Goal: Transaction & Acquisition: Purchase product/service

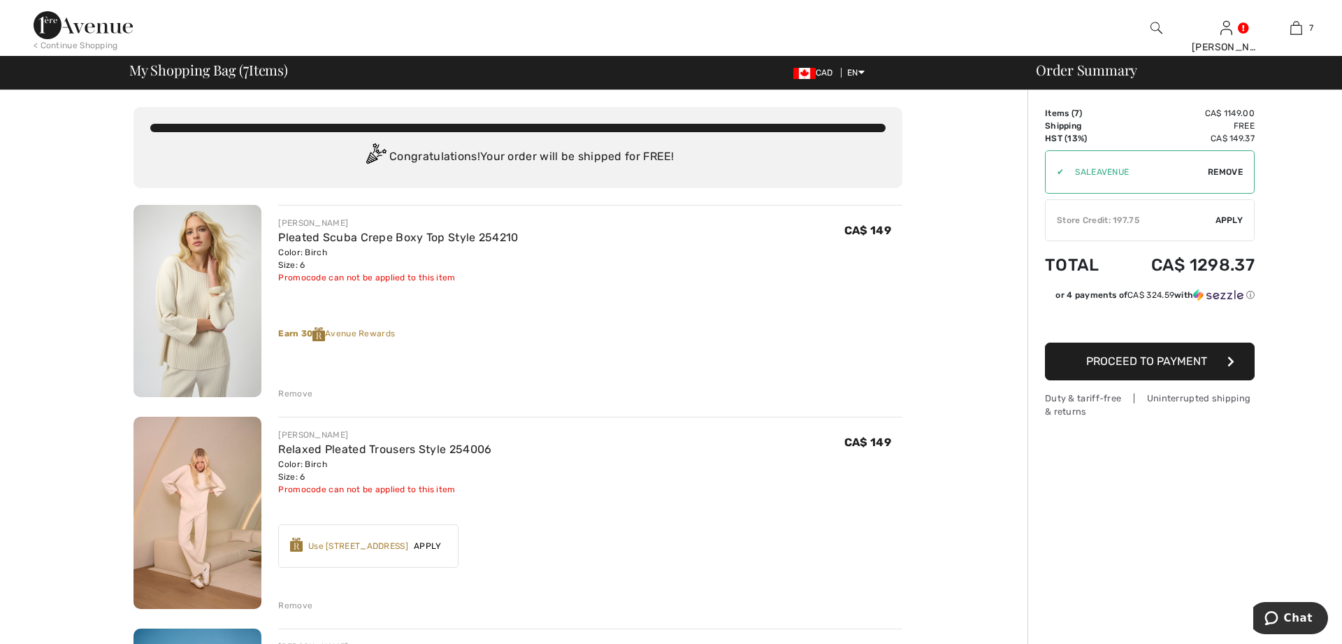
click at [1163, 368] on button "Proceed to Payment" at bounding box center [1150, 362] width 210 height 38
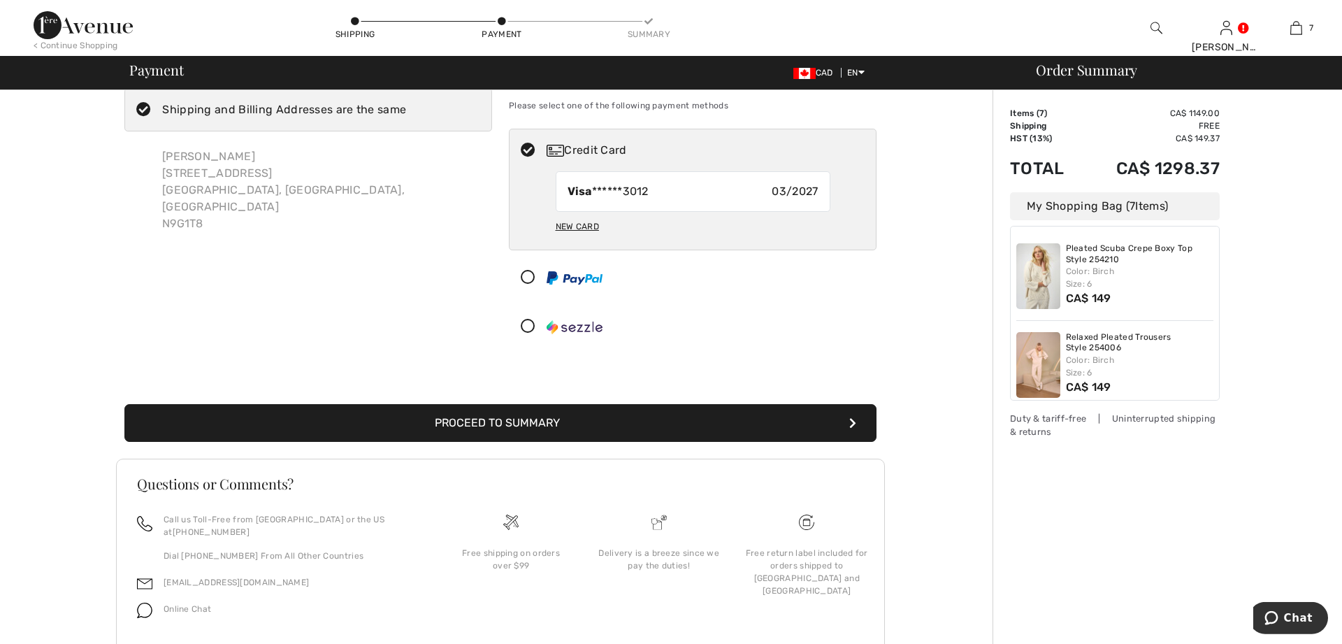
scroll to position [73, 0]
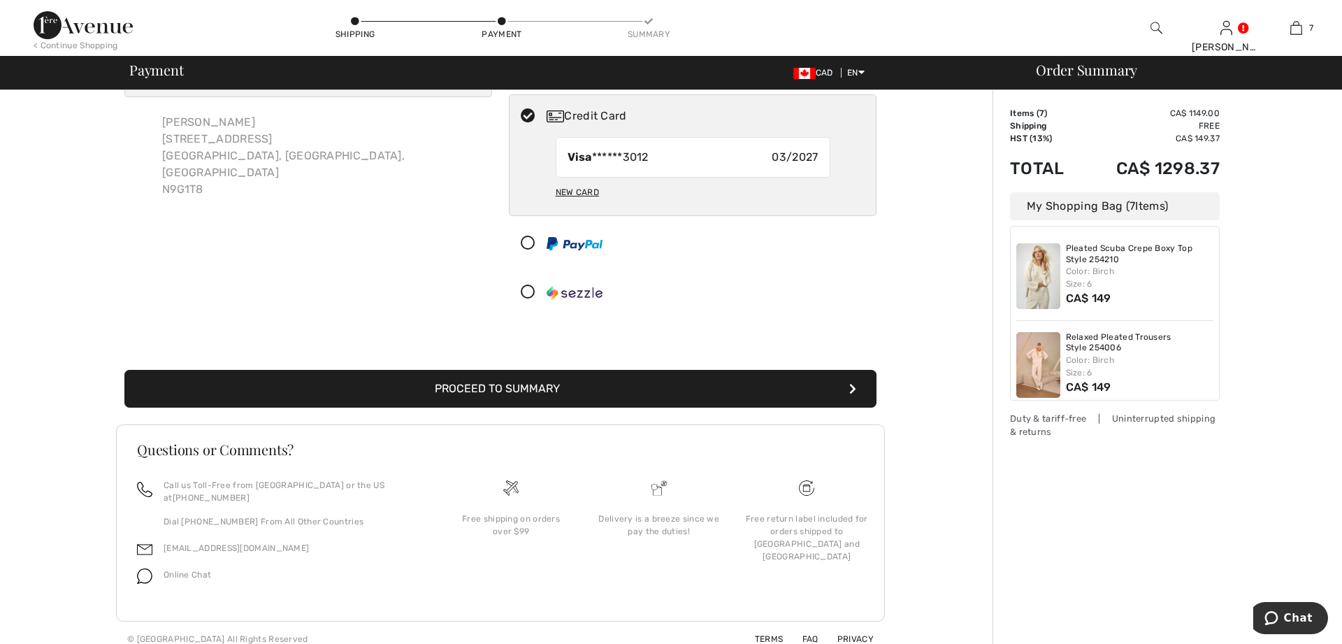
click at [482, 389] on button "Proceed to Summary" at bounding box center [500, 389] width 752 height 38
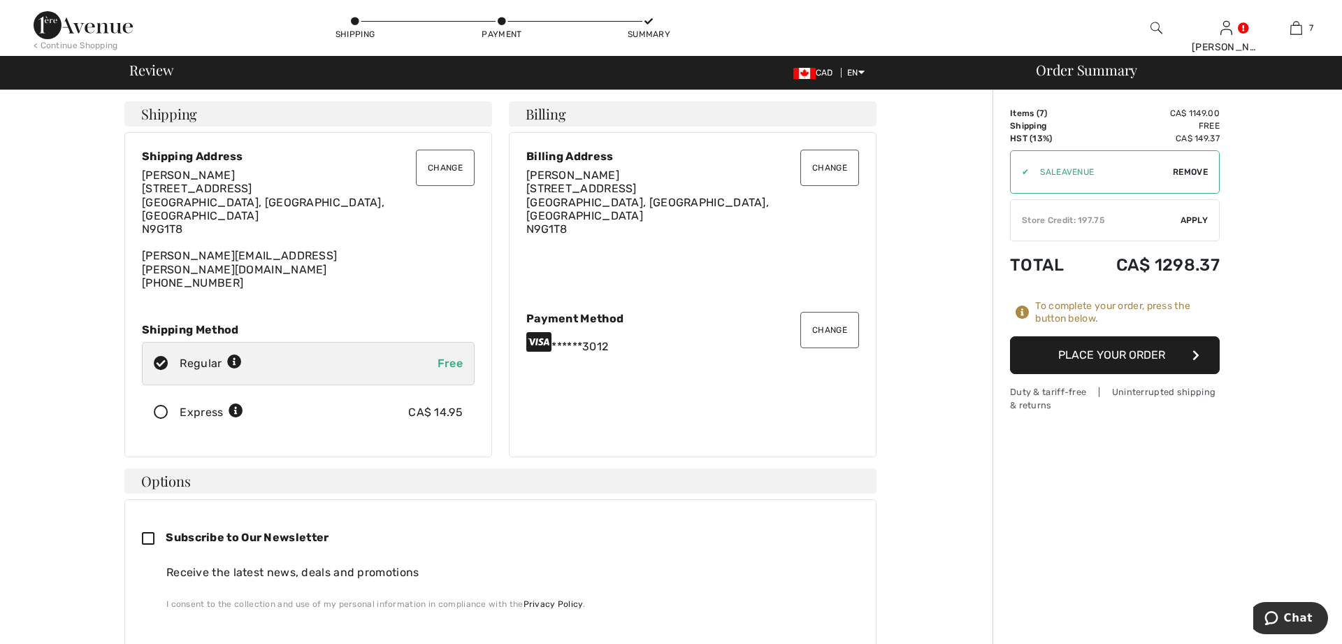
click at [1111, 354] on button "Place Your Order" at bounding box center [1115, 355] width 210 height 38
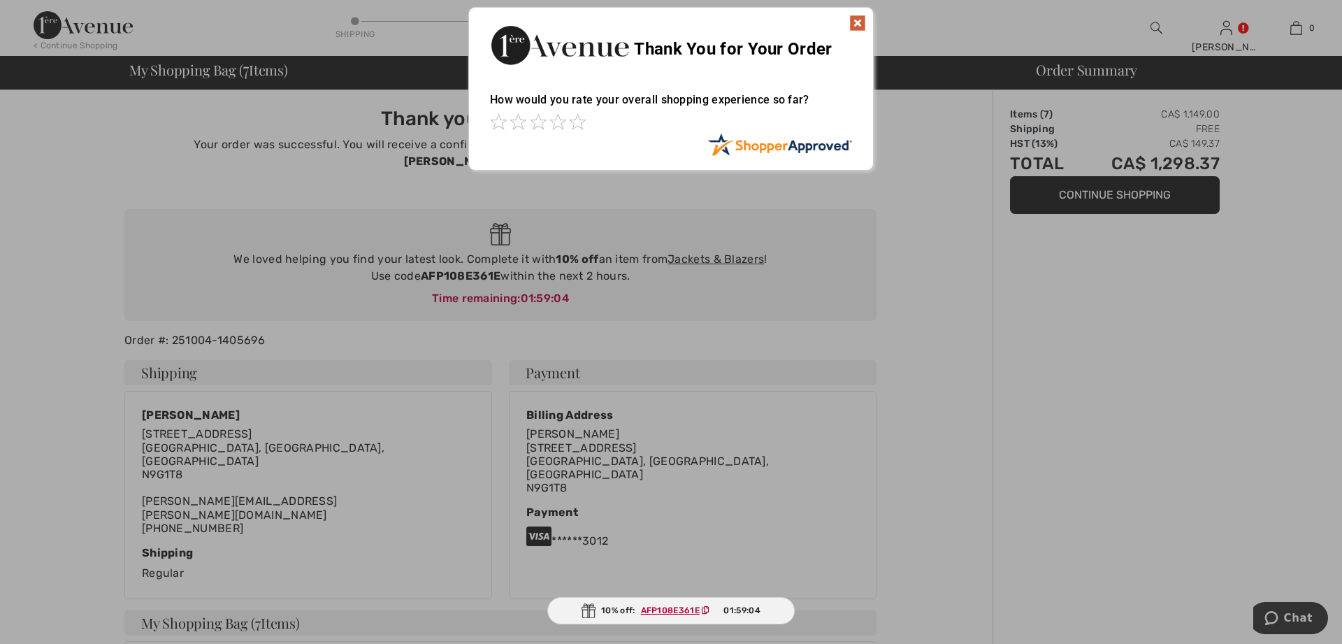
click at [856, 19] on img at bounding box center [857, 23] width 17 height 17
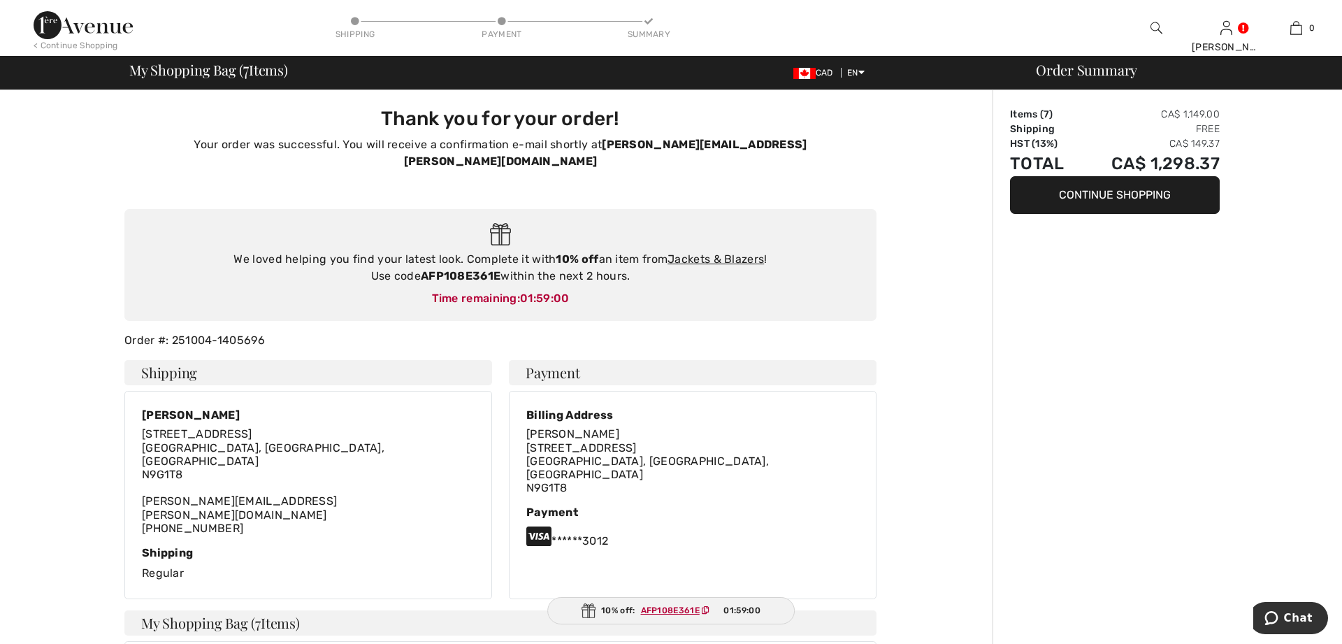
click at [1082, 198] on button "Continue Shopping" at bounding box center [1115, 195] width 210 height 38
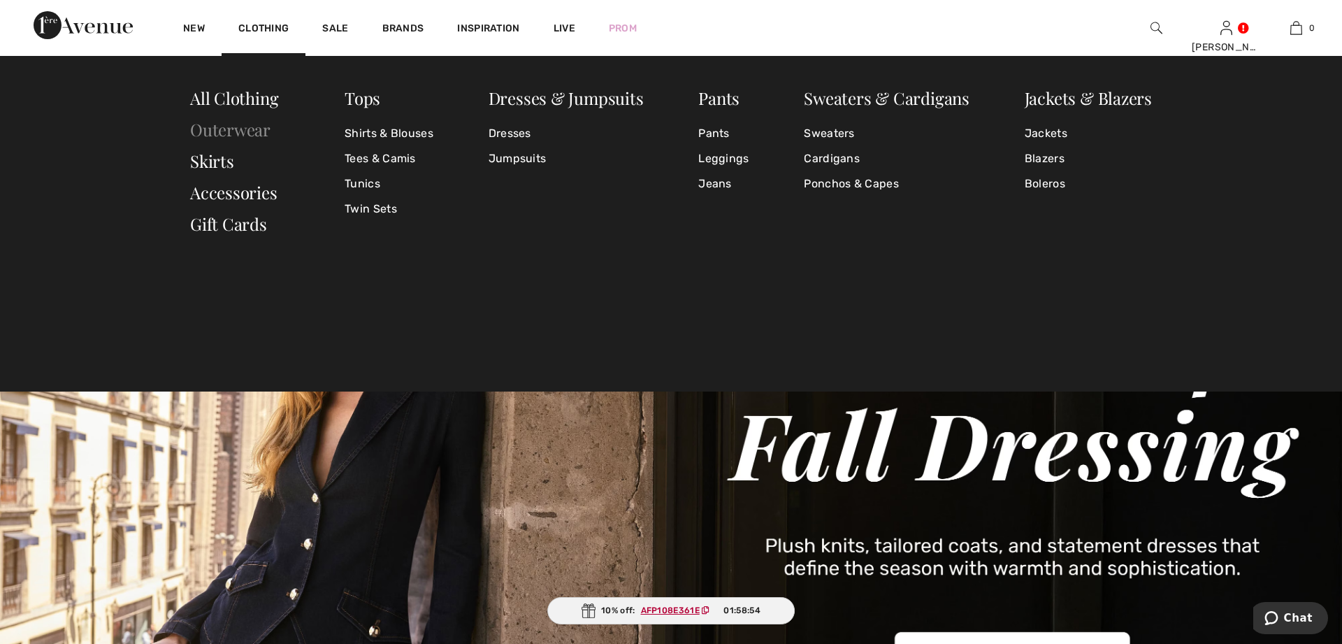
click at [238, 132] on link "Outerwear" at bounding box center [230, 129] width 80 height 22
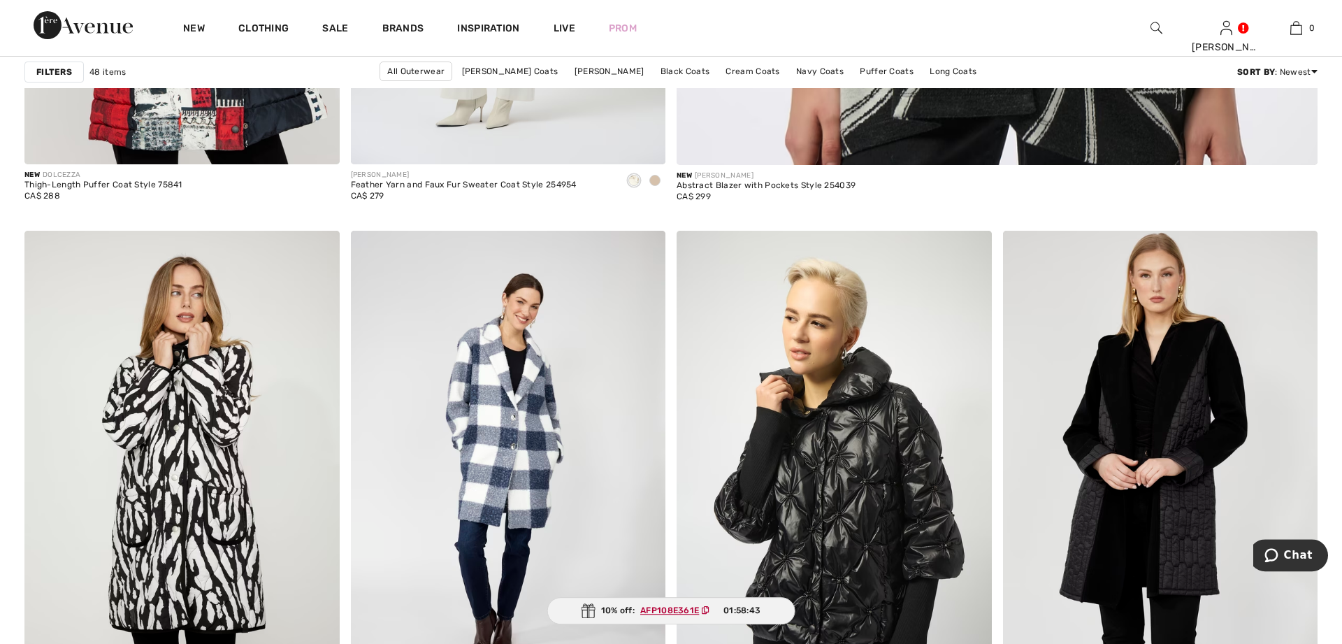
scroll to position [1284, 0]
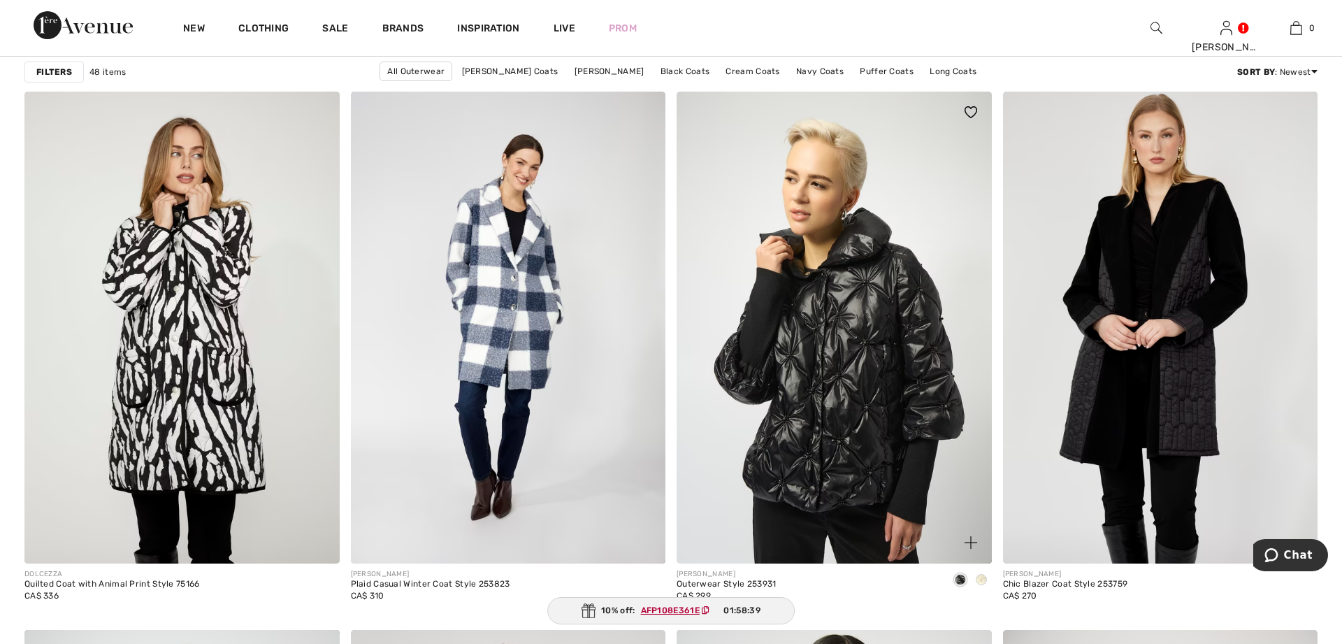
click at [979, 578] on span at bounding box center [981, 579] width 11 height 11
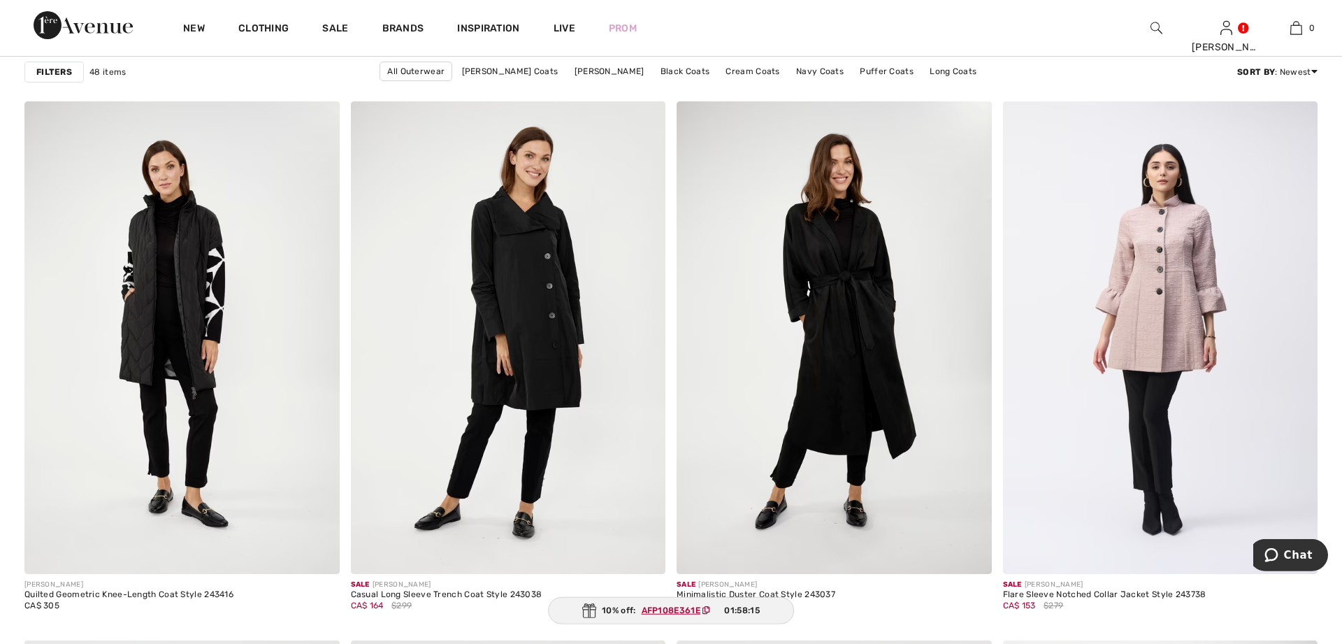
scroll to position [5634, 0]
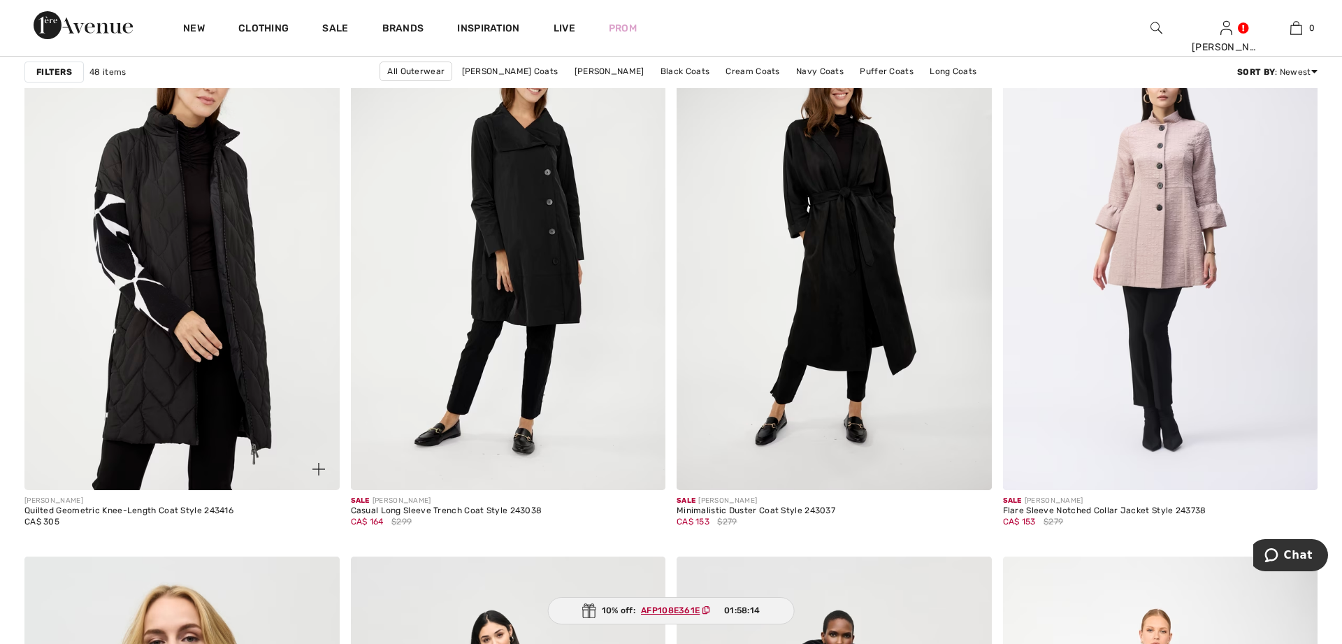
click at [156, 296] on img at bounding box center [181, 253] width 315 height 473
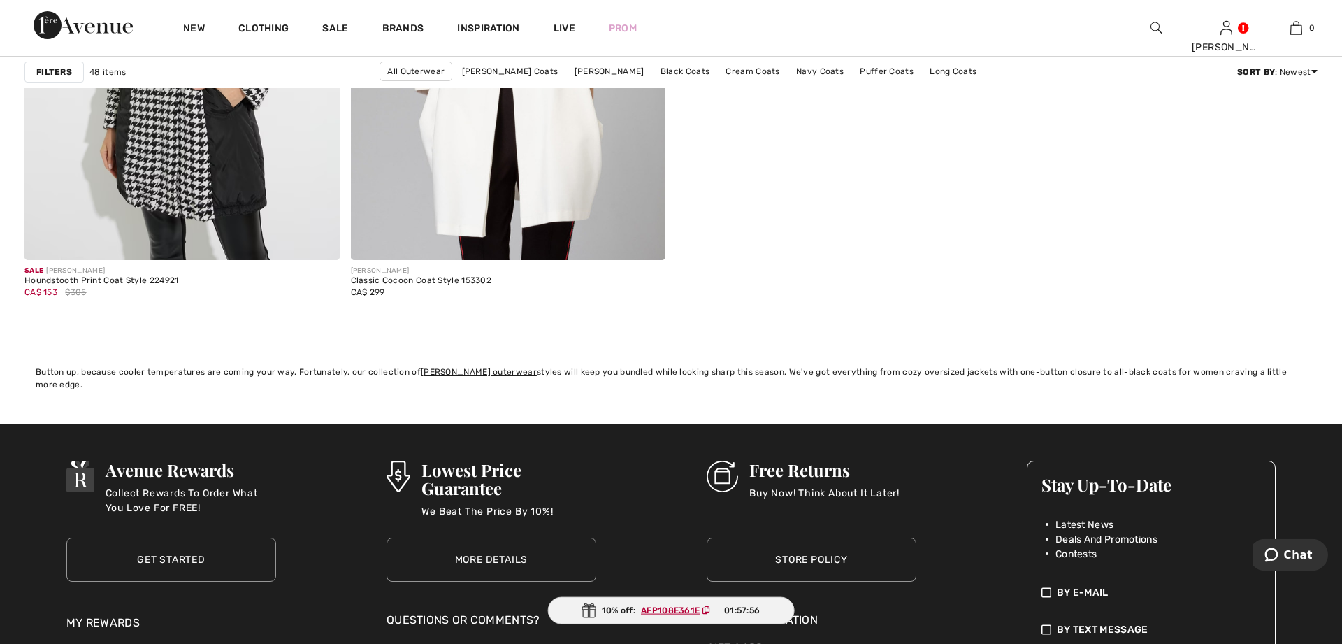
scroll to position [8272, 0]
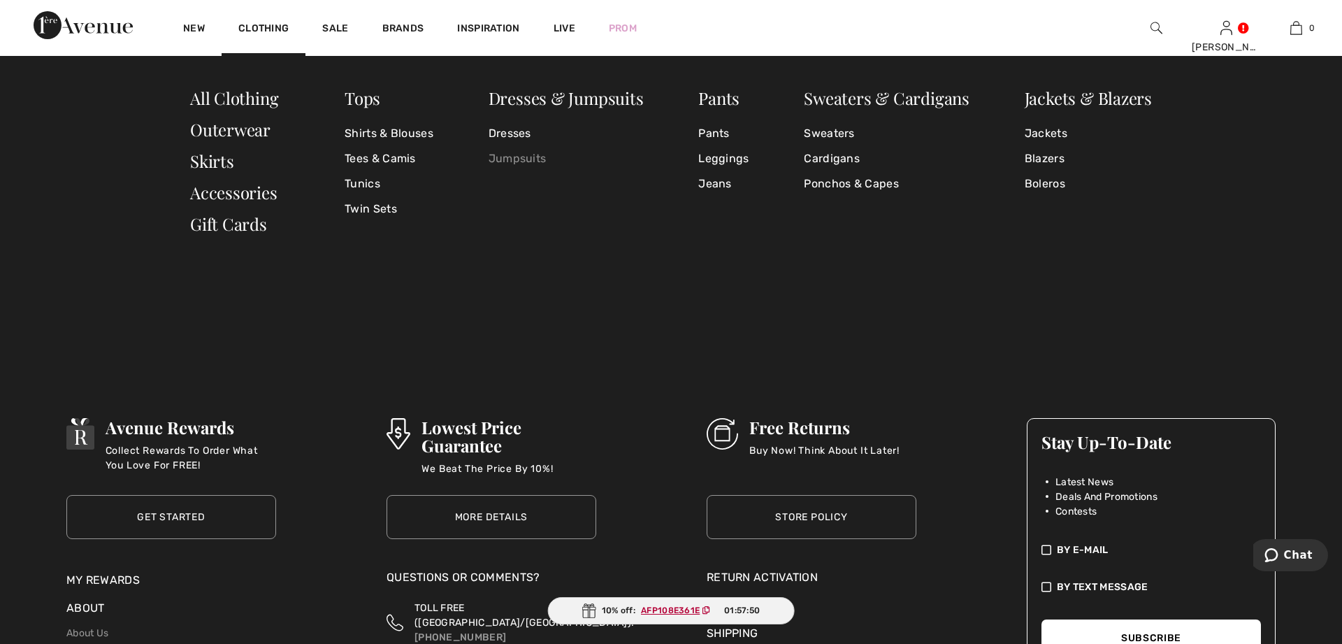
click at [515, 159] on link "Jumpsuits" at bounding box center [566, 158] width 155 height 25
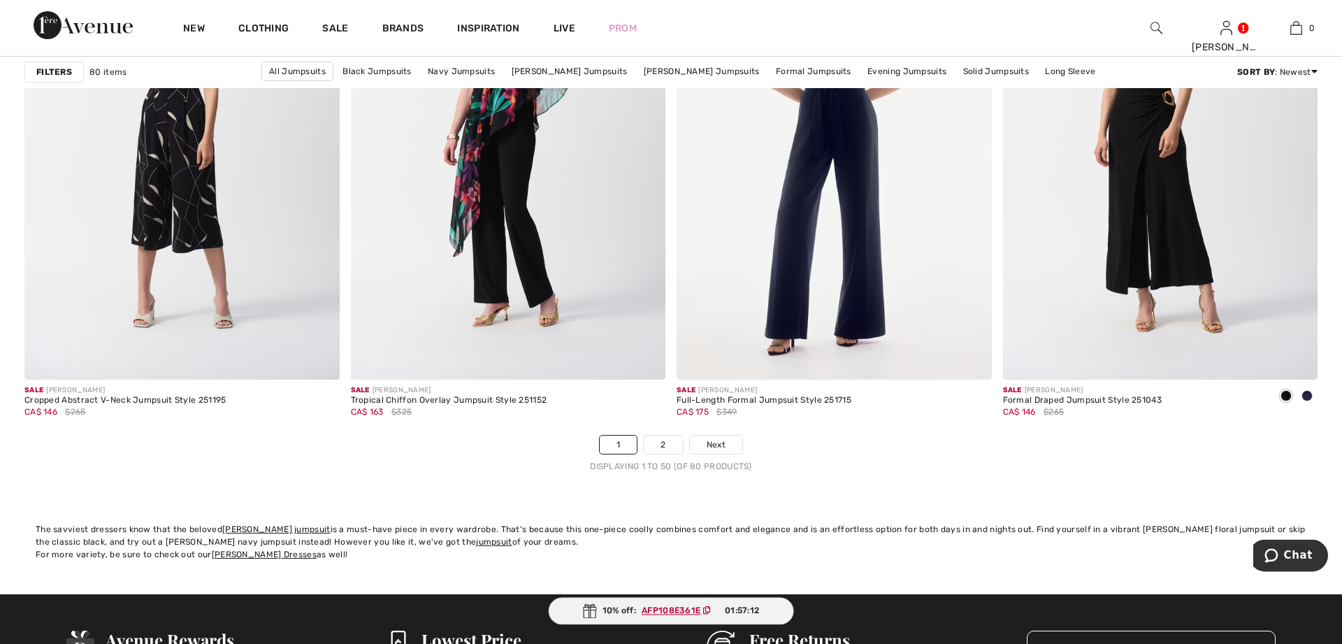
scroll to position [8344, 0]
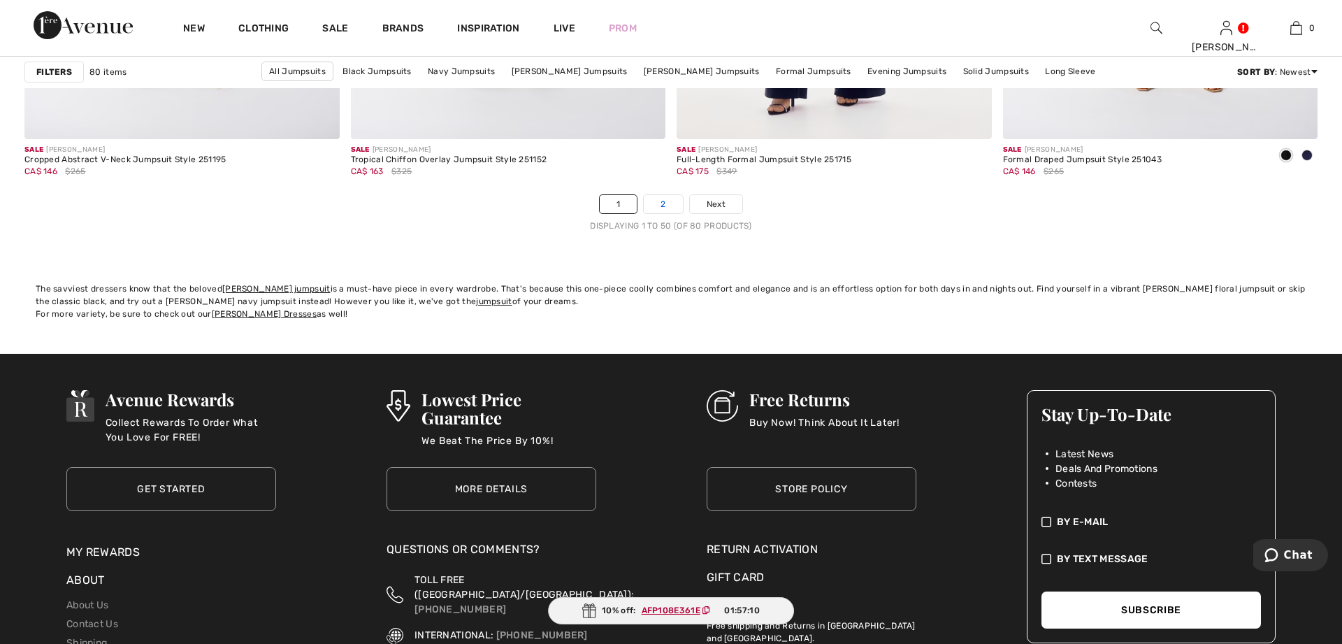
click at [666, 206] on link "2" at bounding box center [663, 204] width 38 height 18
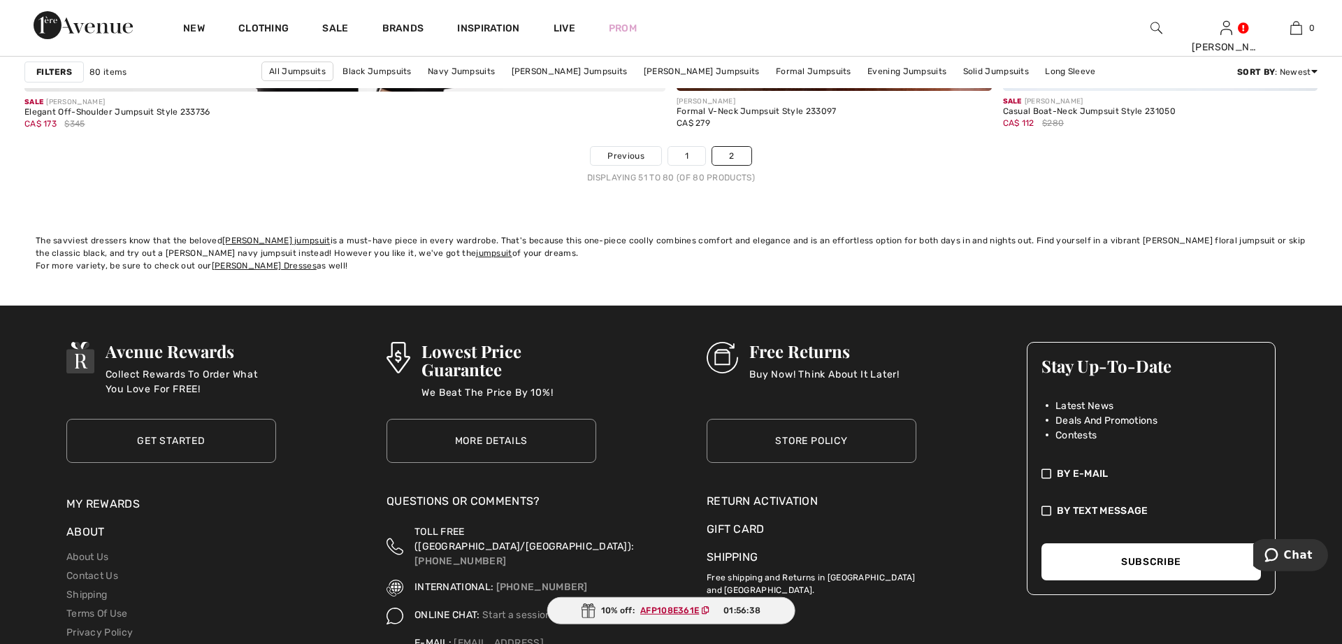
scroll to position [5491, 0]
